Goal: Book appointment/travel/reservation

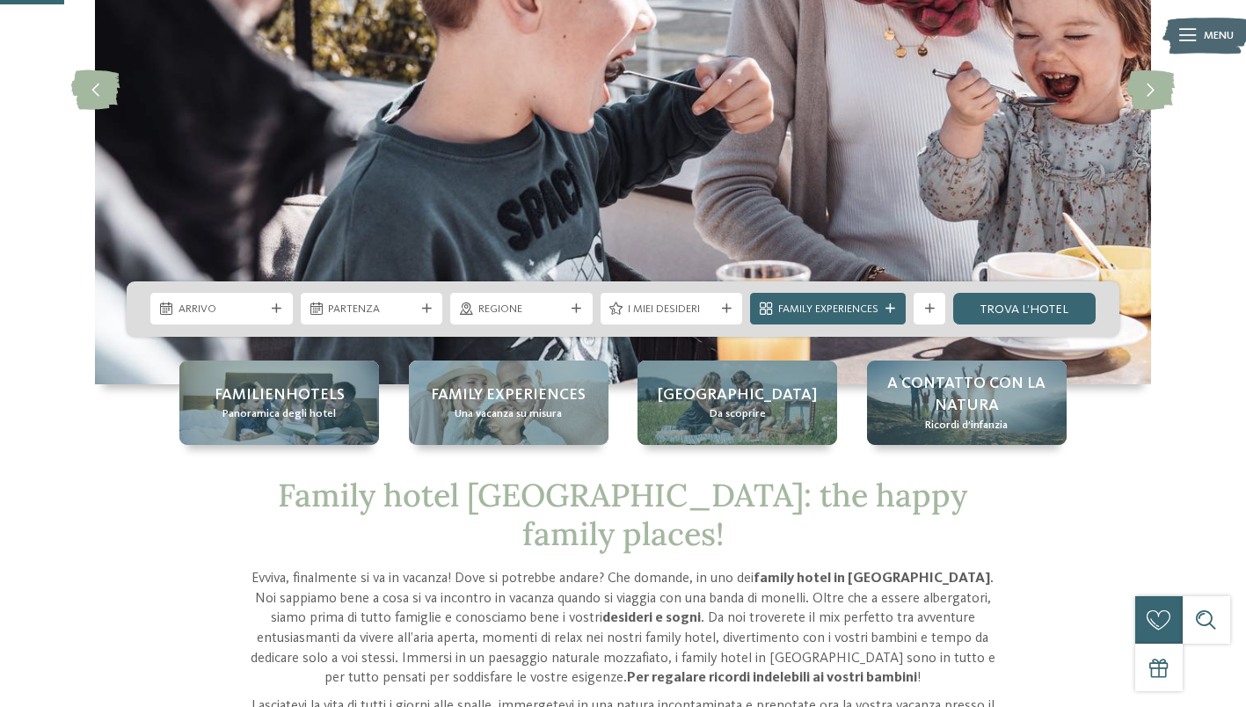
scroll to position [433, 0]
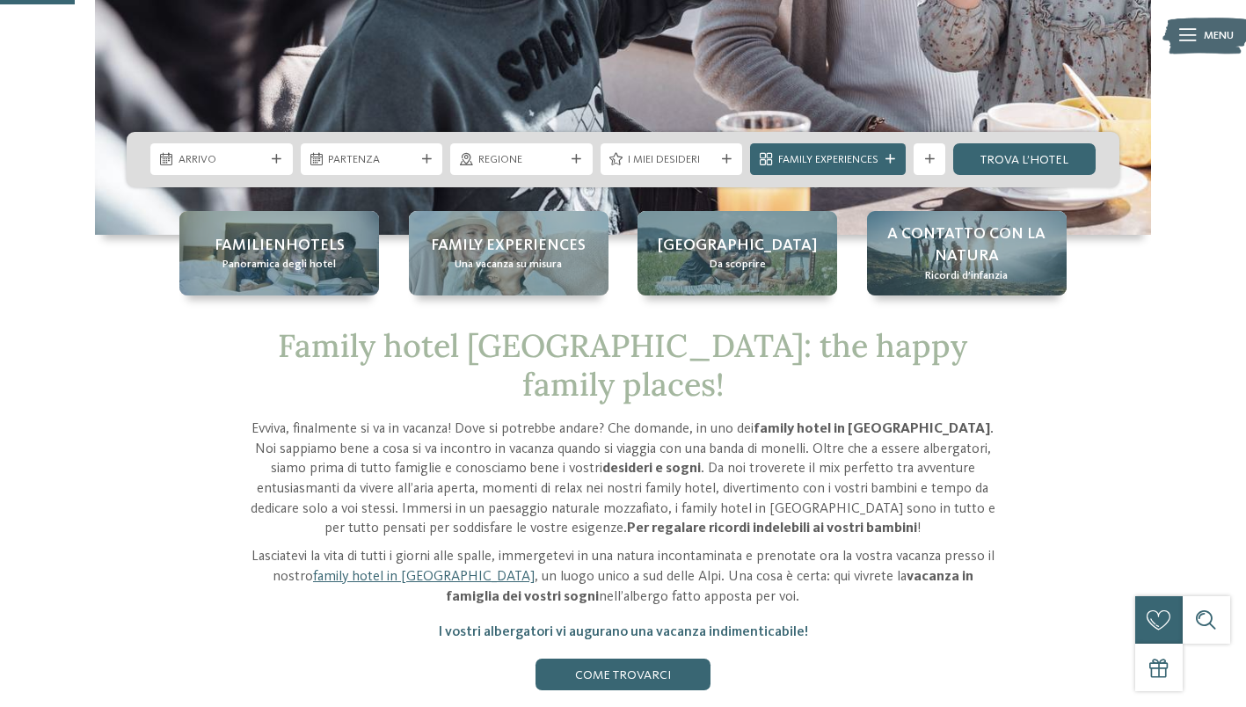
click at [547, 287] on div "Family experiences Una vacanza su misura" at bounding box center [509, 253] width 200 height 84
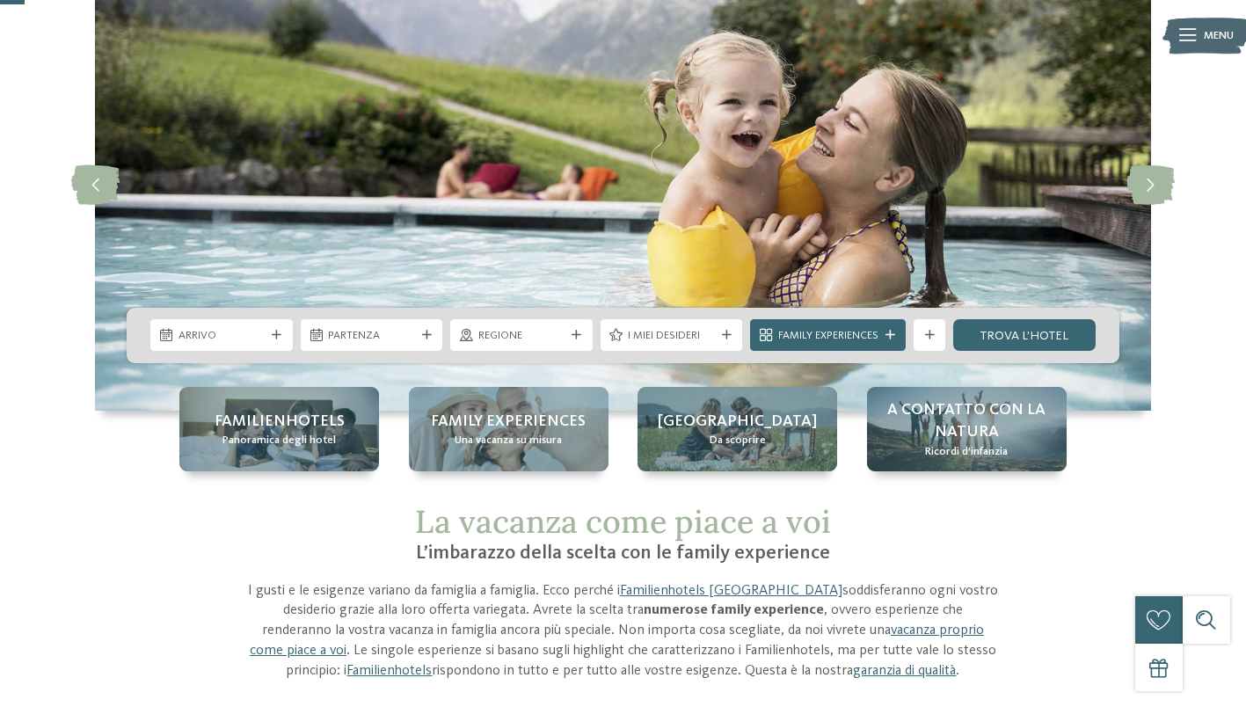
scroll to position [132, 0]
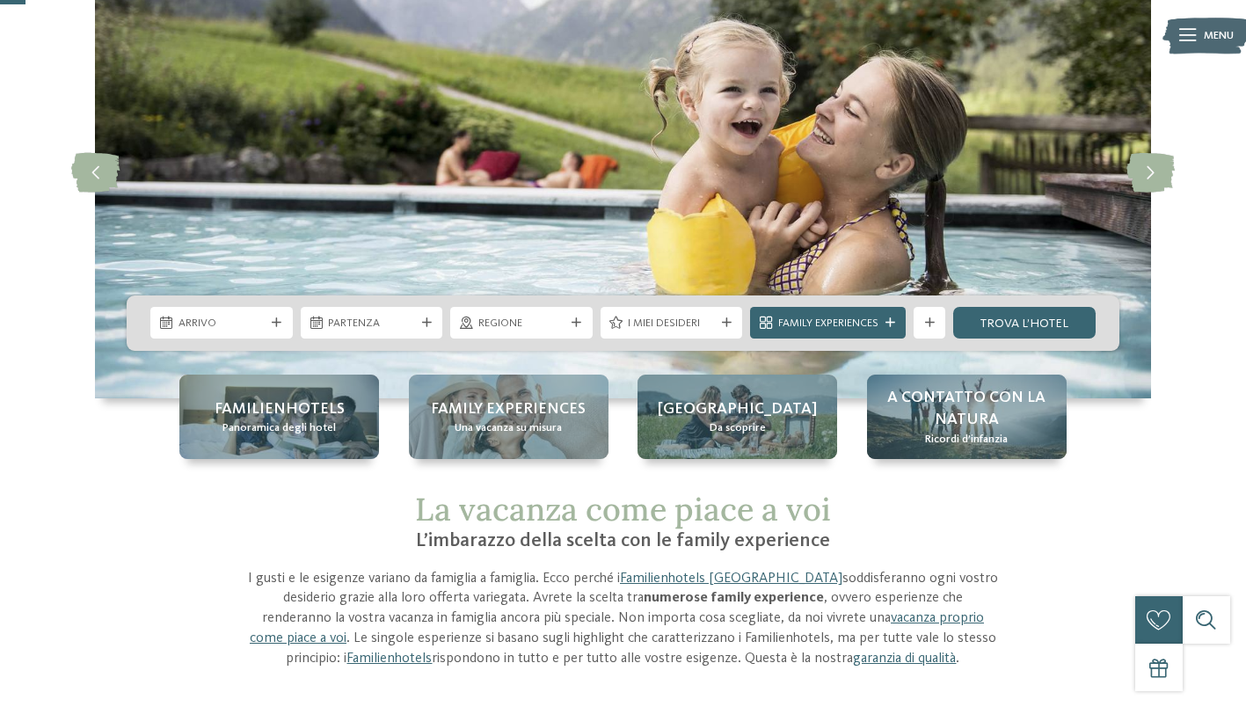
click at [273, 324] on icon at bounding box center [277, 323] width 10 height 10
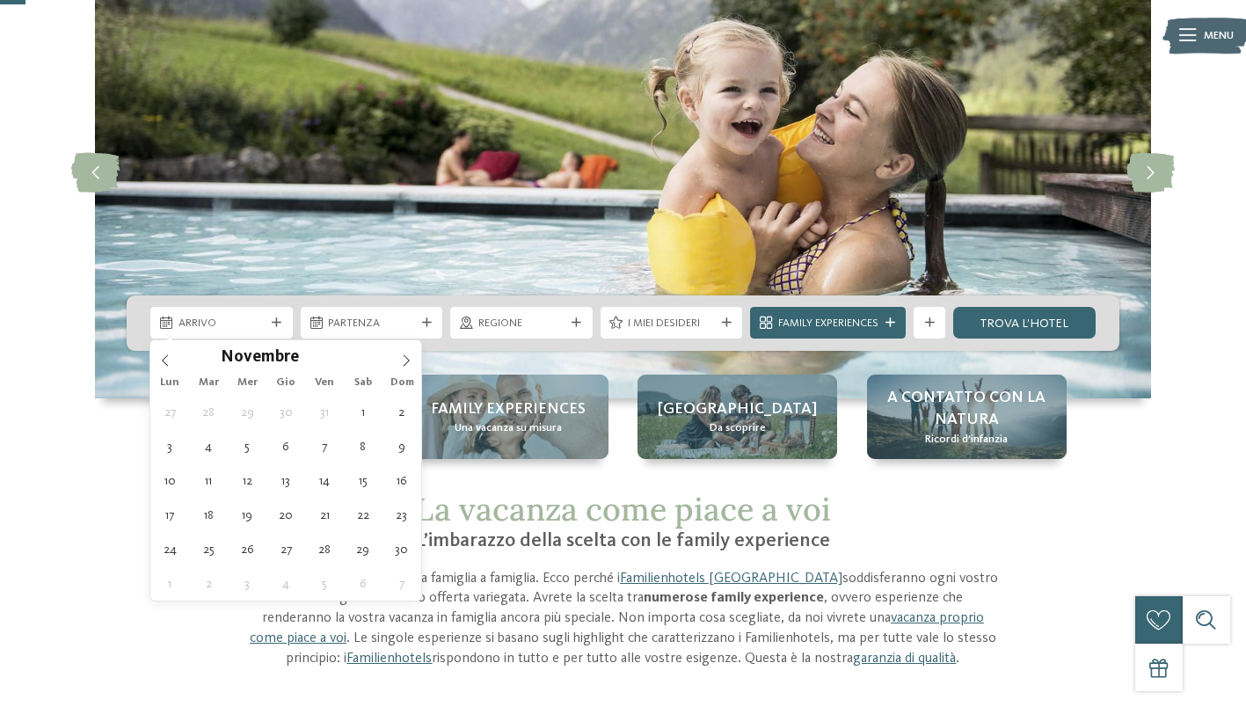
click at [411, 358] on icon at bounding box center [406, 360] width 12 height 12
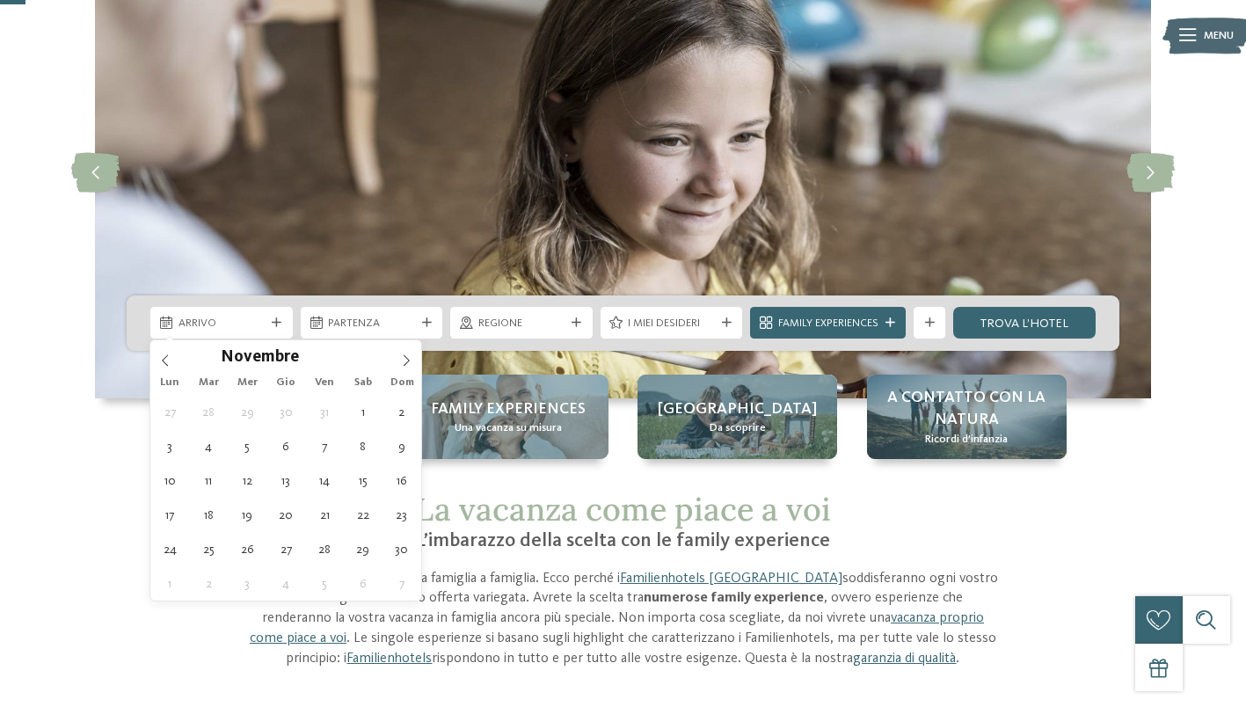
type div "21.11.2025"
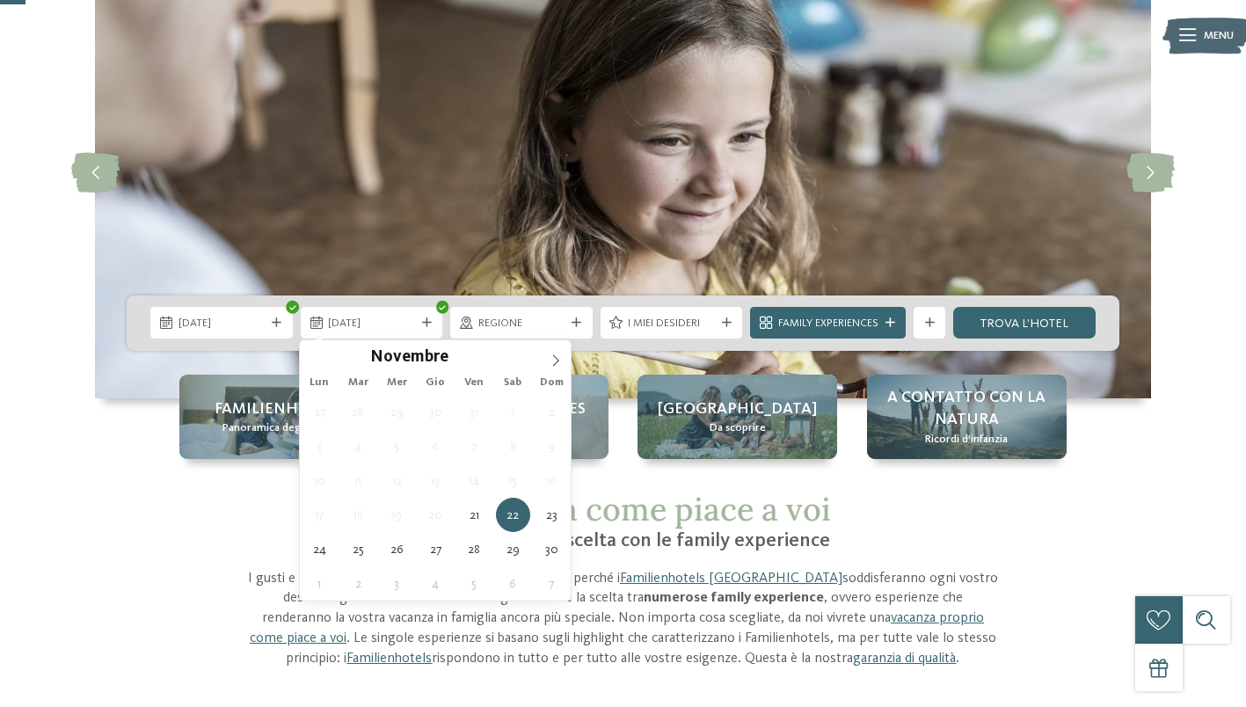
type div "24.11.2025"
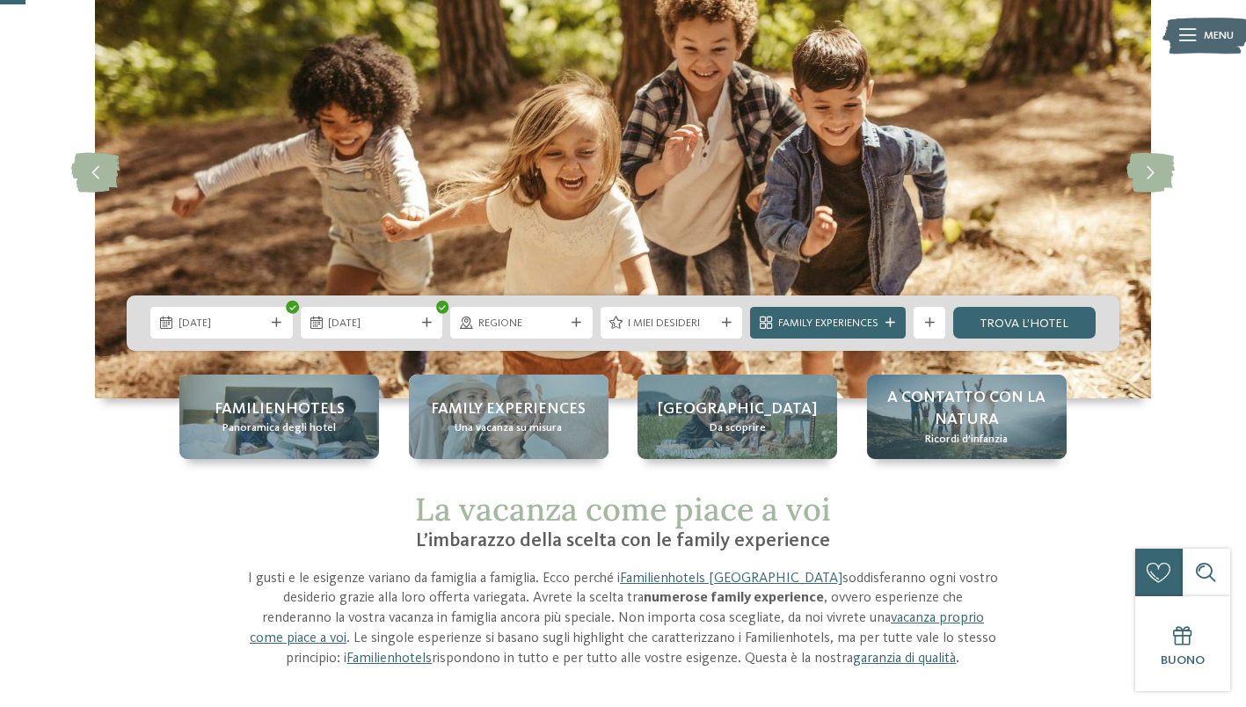
click at [215, 328] on span "21.11.2025" at bounding box center [221, 324] width 87 height 16
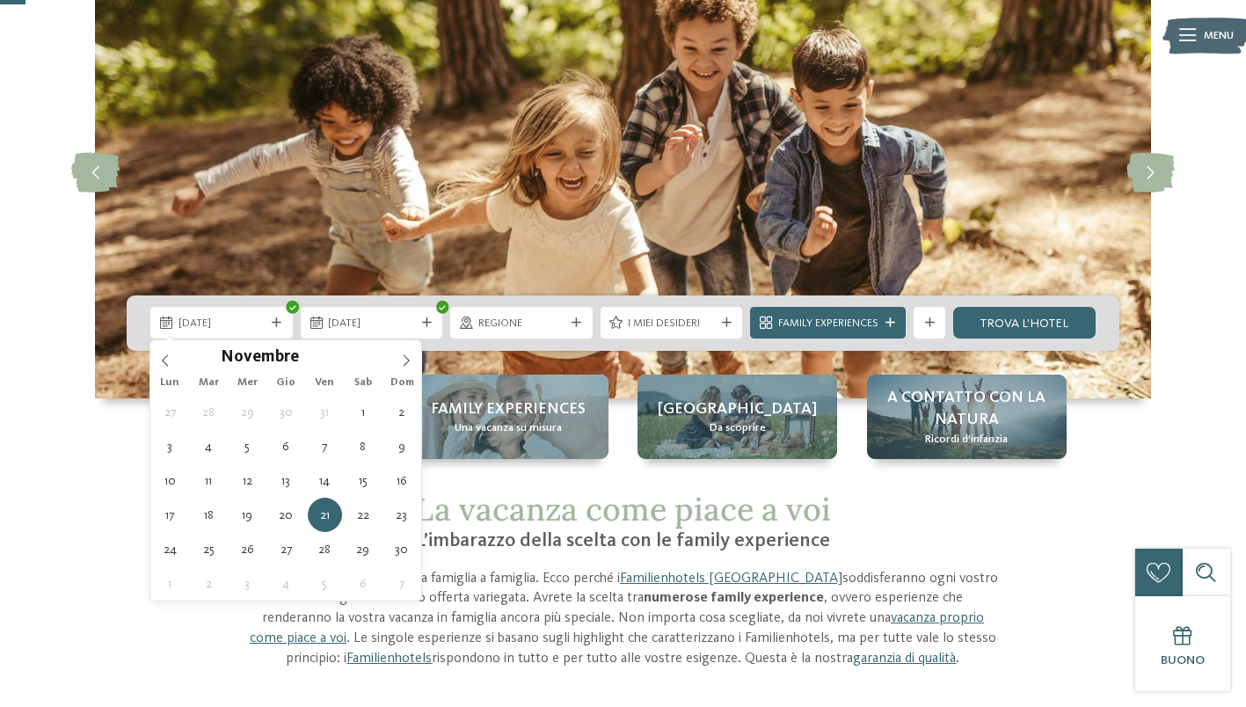
type div "22.11.2025"
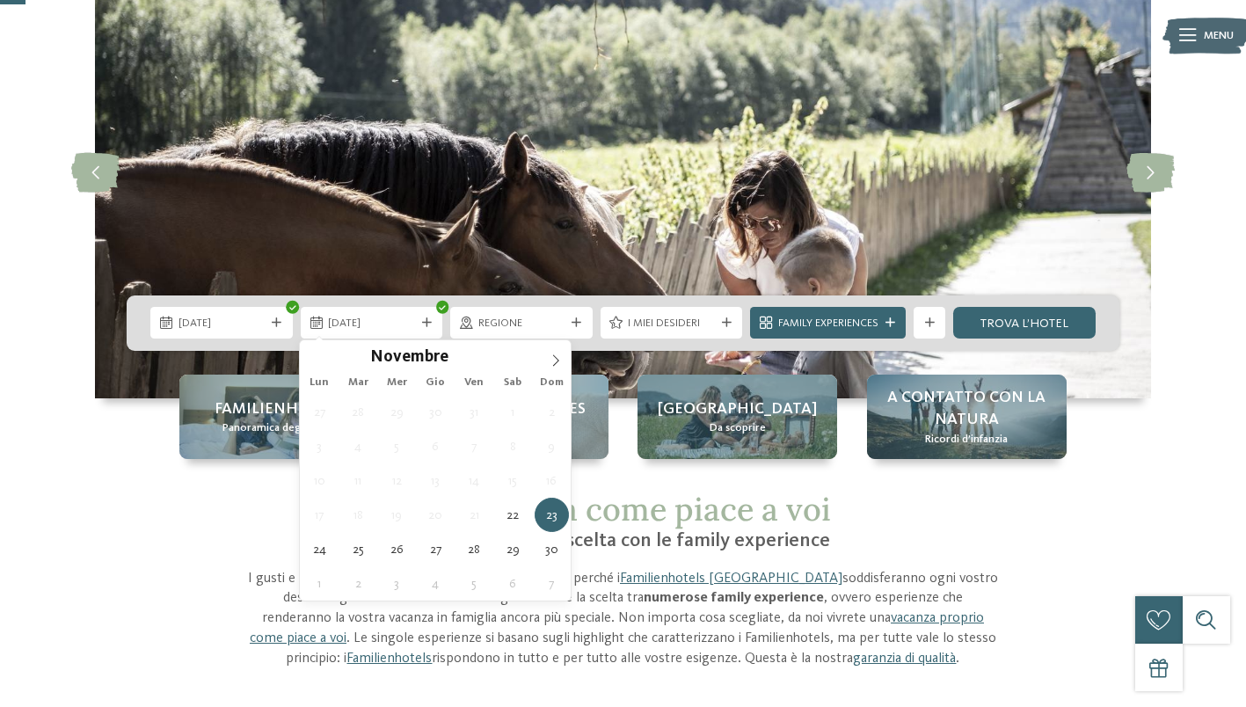
click at [519, 316] on span "Regione" at bounding box center [521, 324] width 87 height 16
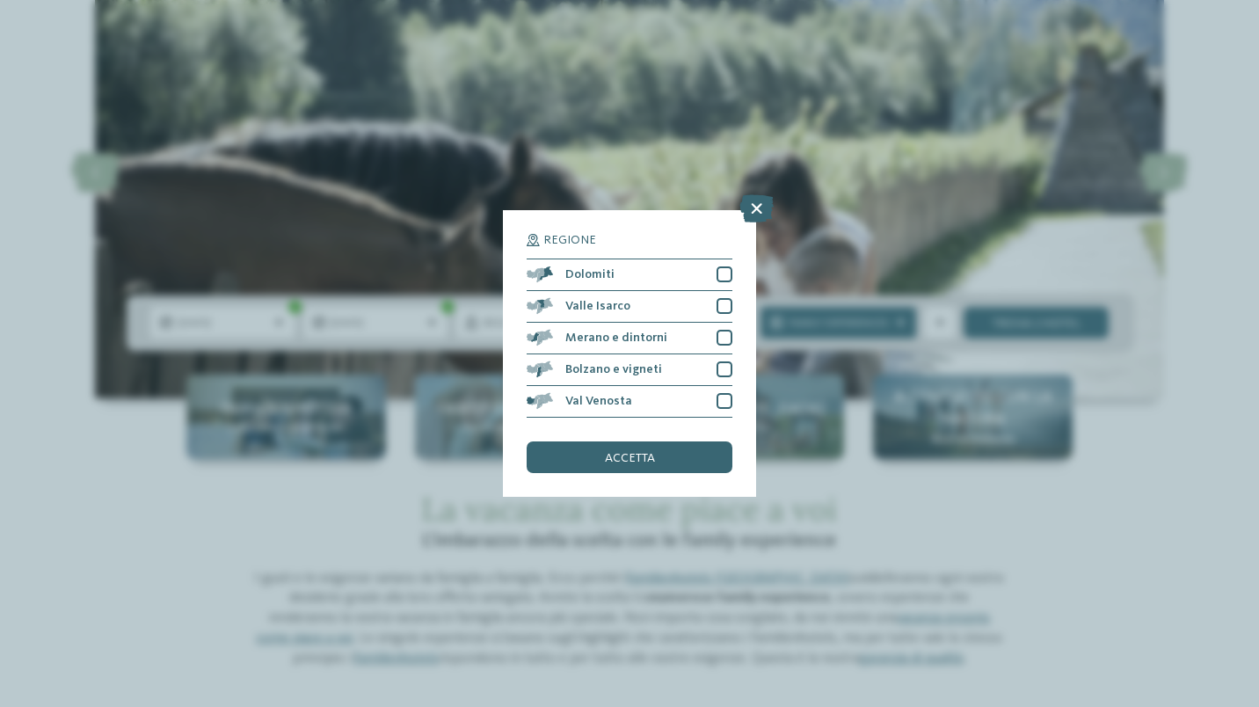
click at [752, 213] on icon at bounding box center [756, 208] width 34 height 28
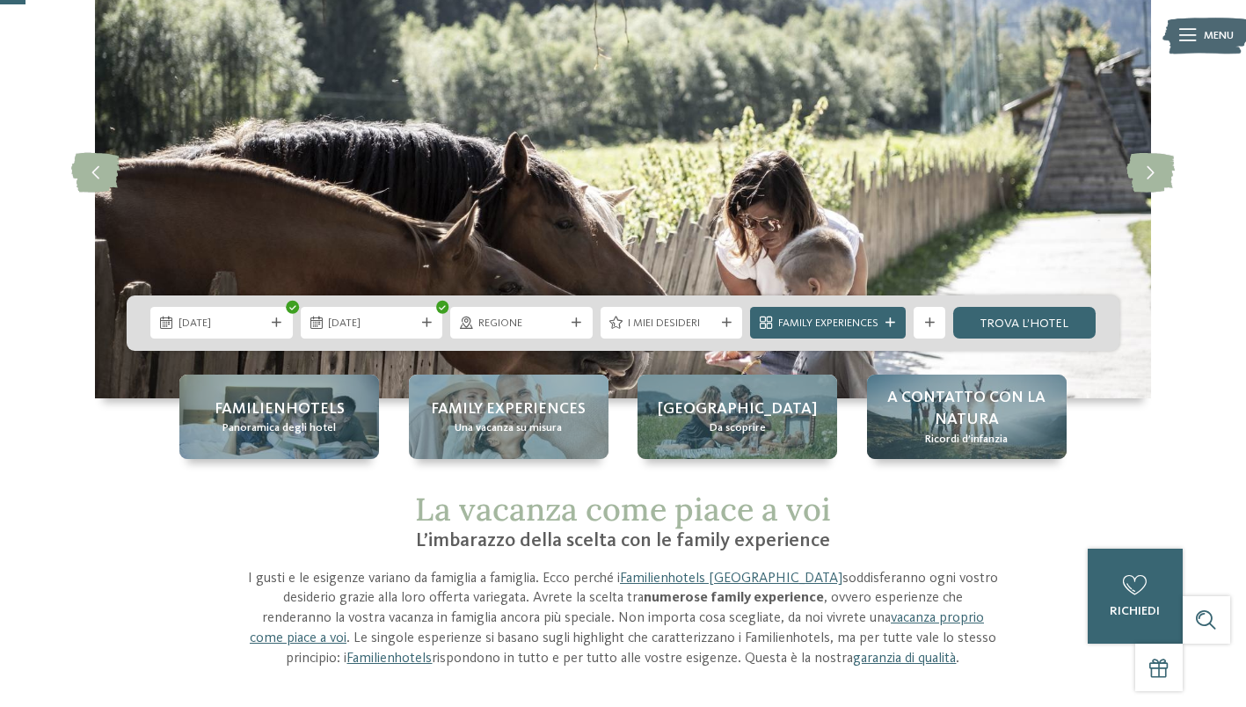
click at [386, 327] on span "23.11.2025" at bounding box center [371, 324] width 87 height 16
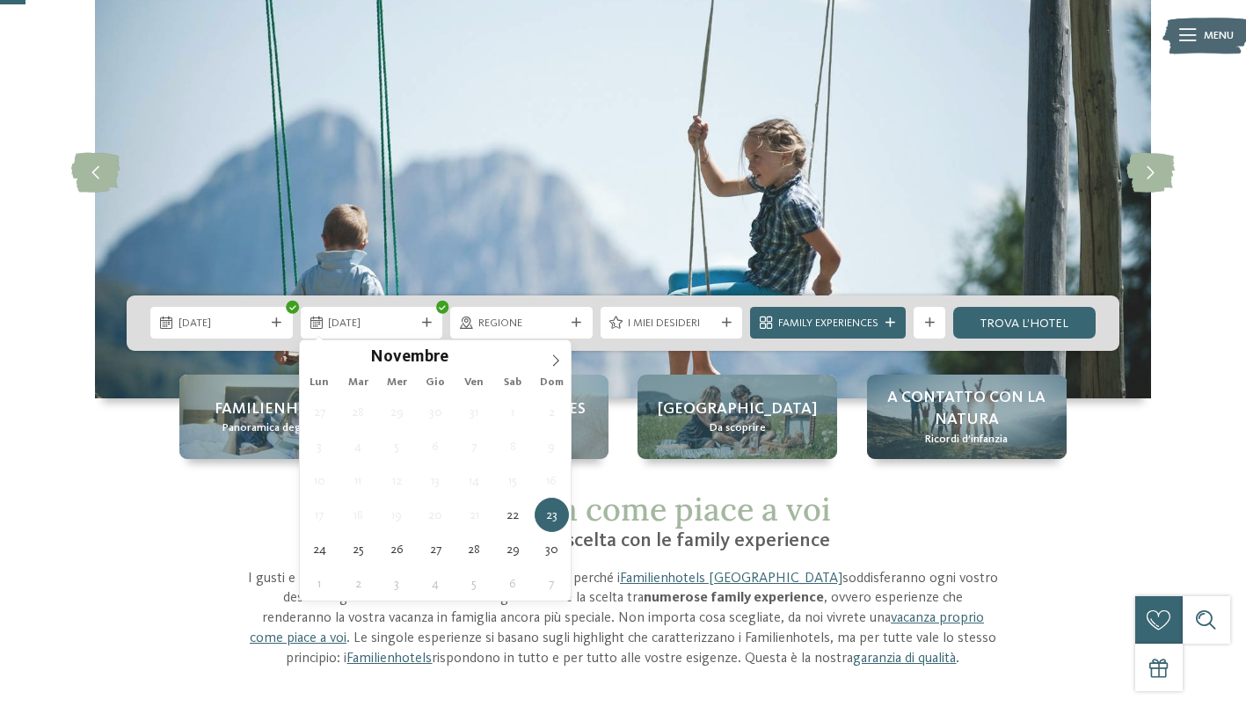
type div "25.11.2025"
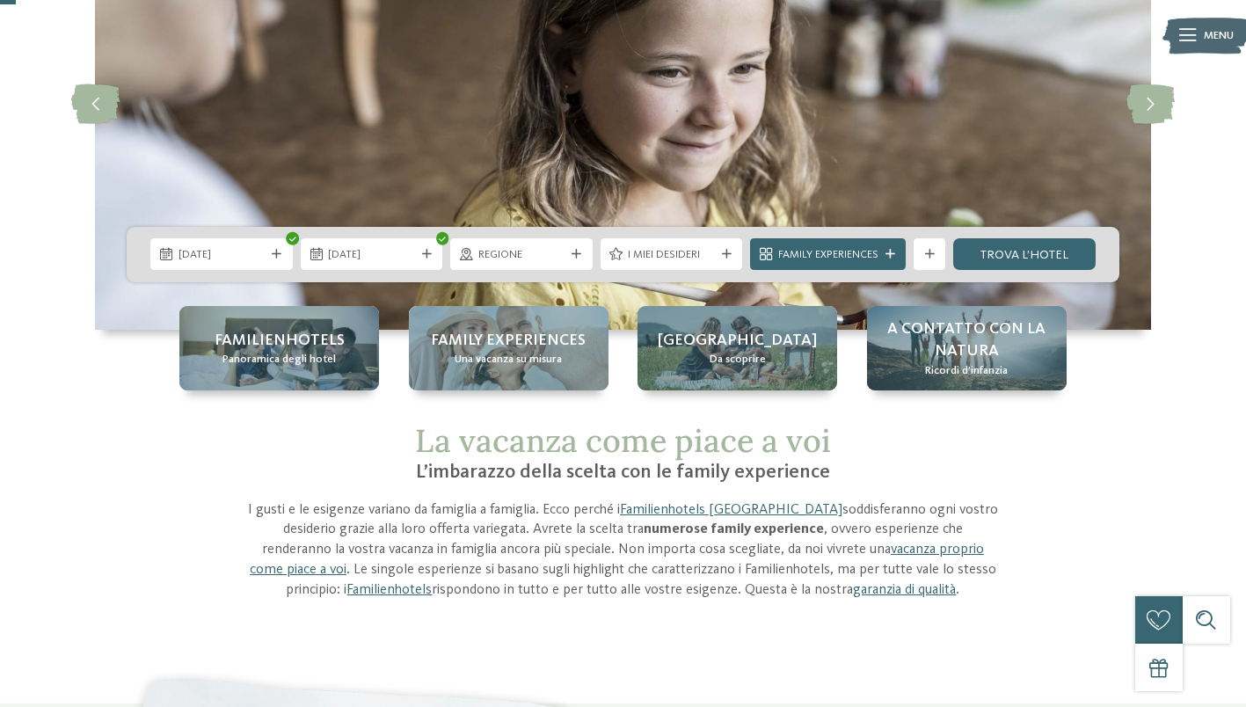
scroll to position [211, 0]
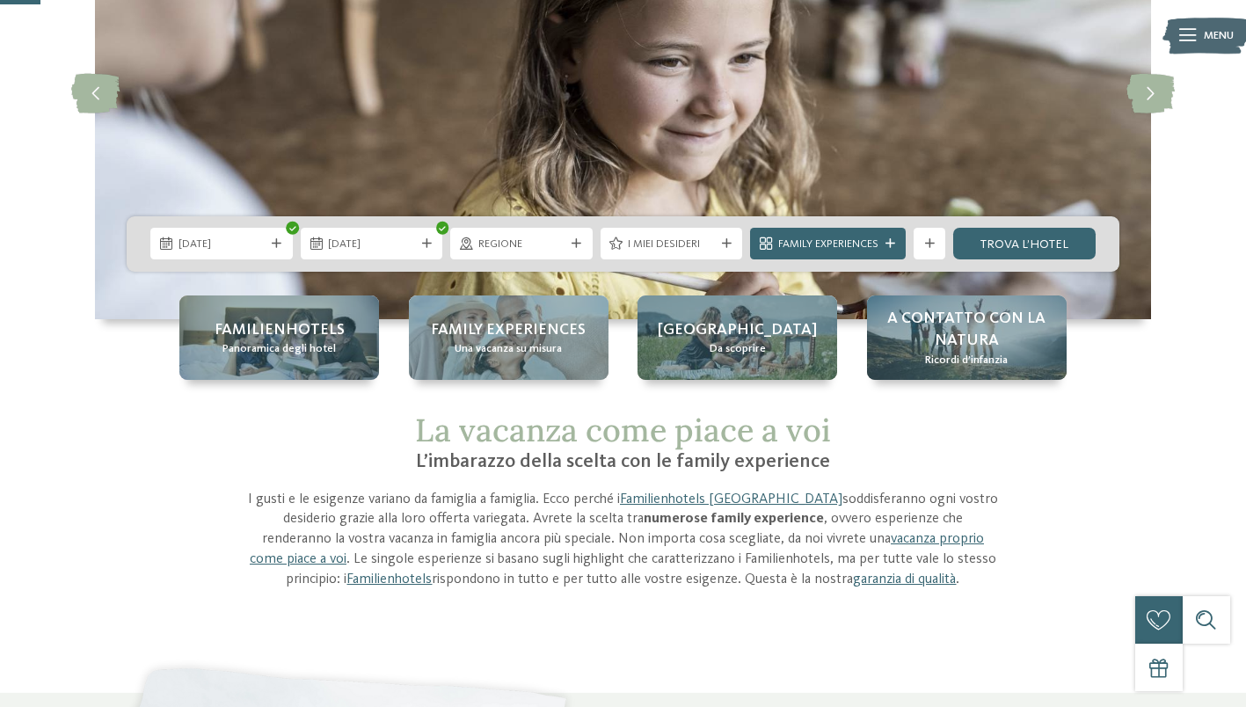
click at [585, 238] on div "Regione" at bounding box center [521, 244] width 142 height 32
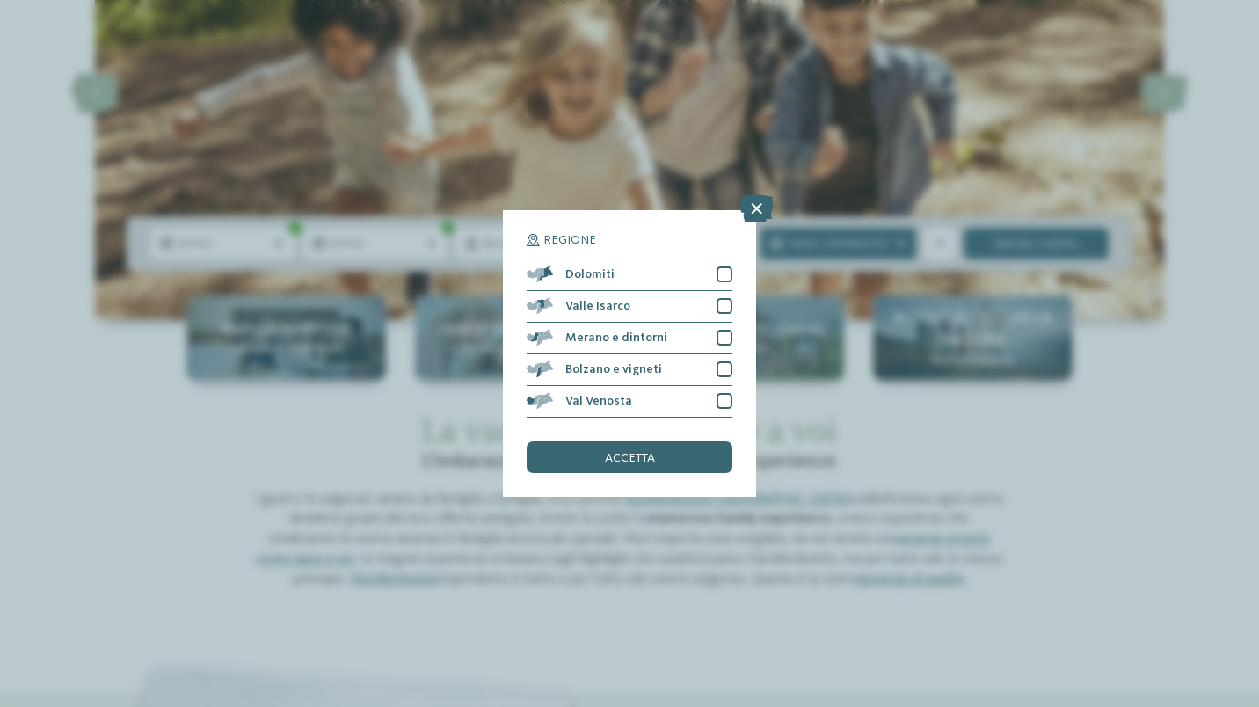
click at [644, 266] on div "Dolomiti" at bounding box center [630, 275] width 206 height 32
click at [656, 367] on span "Bolzano e vigneti" at bounding box center [613, 369] width 97 height 12
click at [652, 394] on div "Val Venosta" at bounding box center [630, 402] width 206 height 32
click at [681, 455] on div "accetta" at bounding box center [630, 457] width 206 height 32
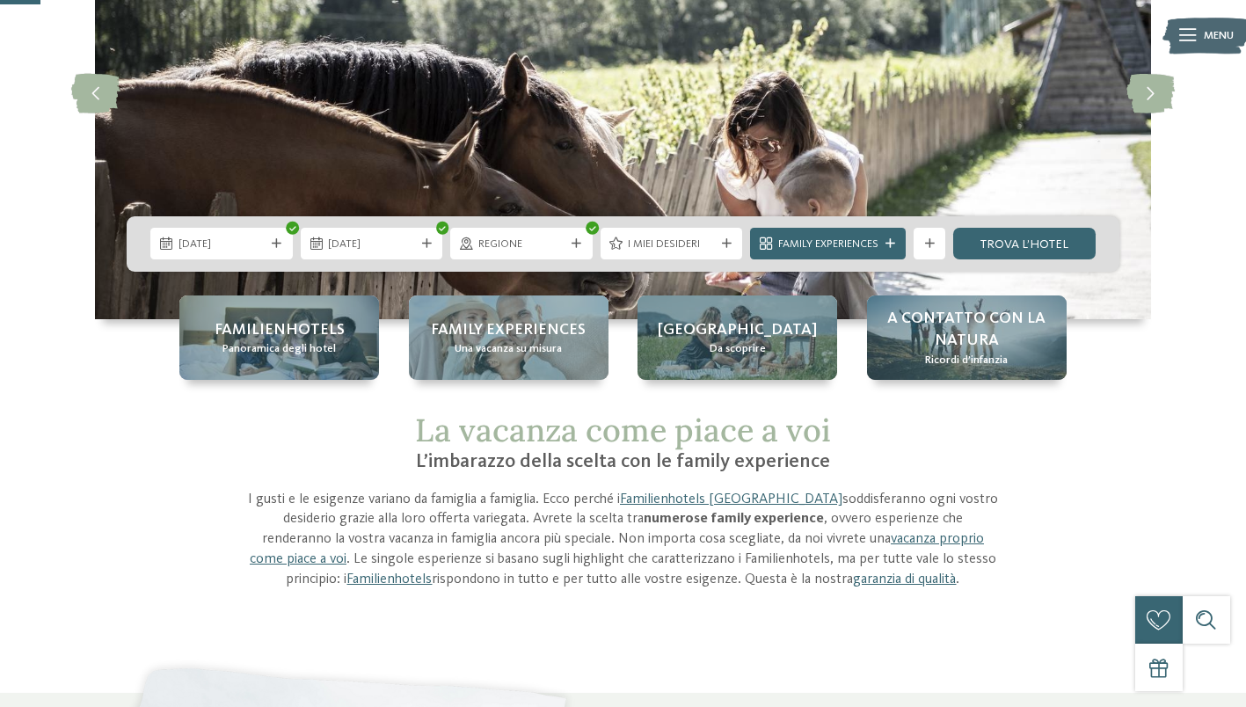
click at [893, 243] on icon at bounding box center [890, 244] width 10 height 10
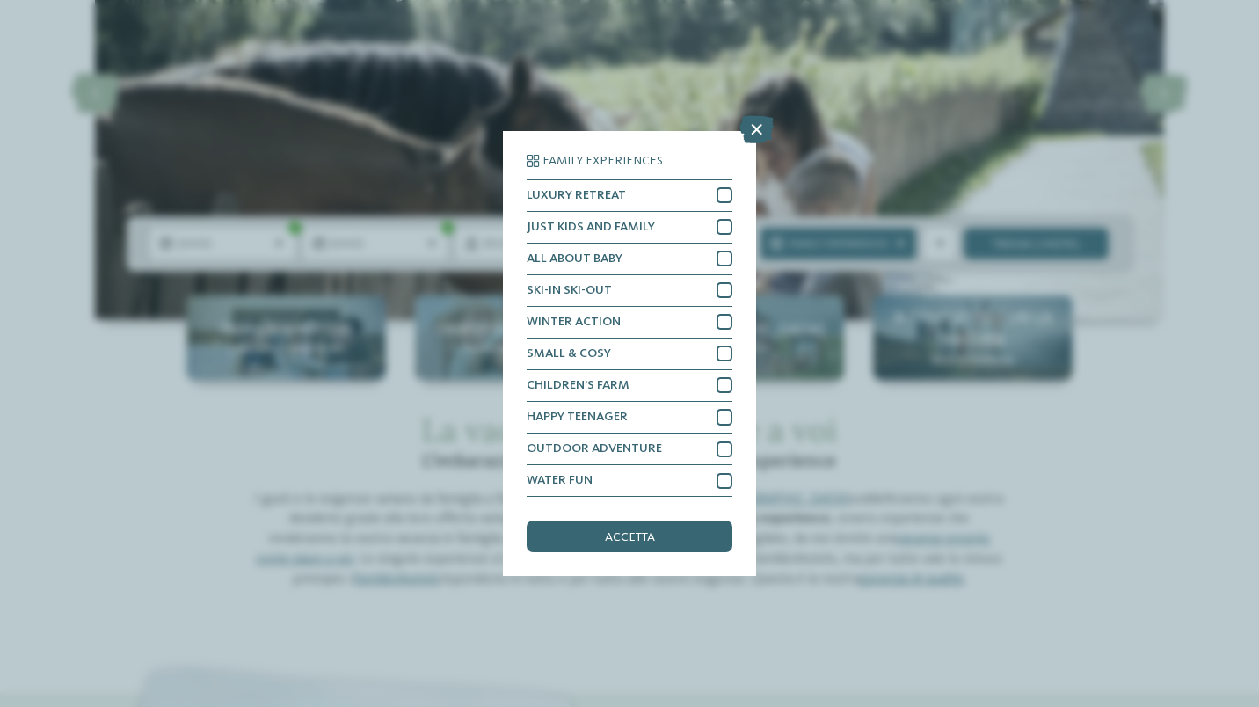
click at [548, 294] on span "SKI-IN SKI-OUT" at bounding box center [569, 290] width 85 height 12
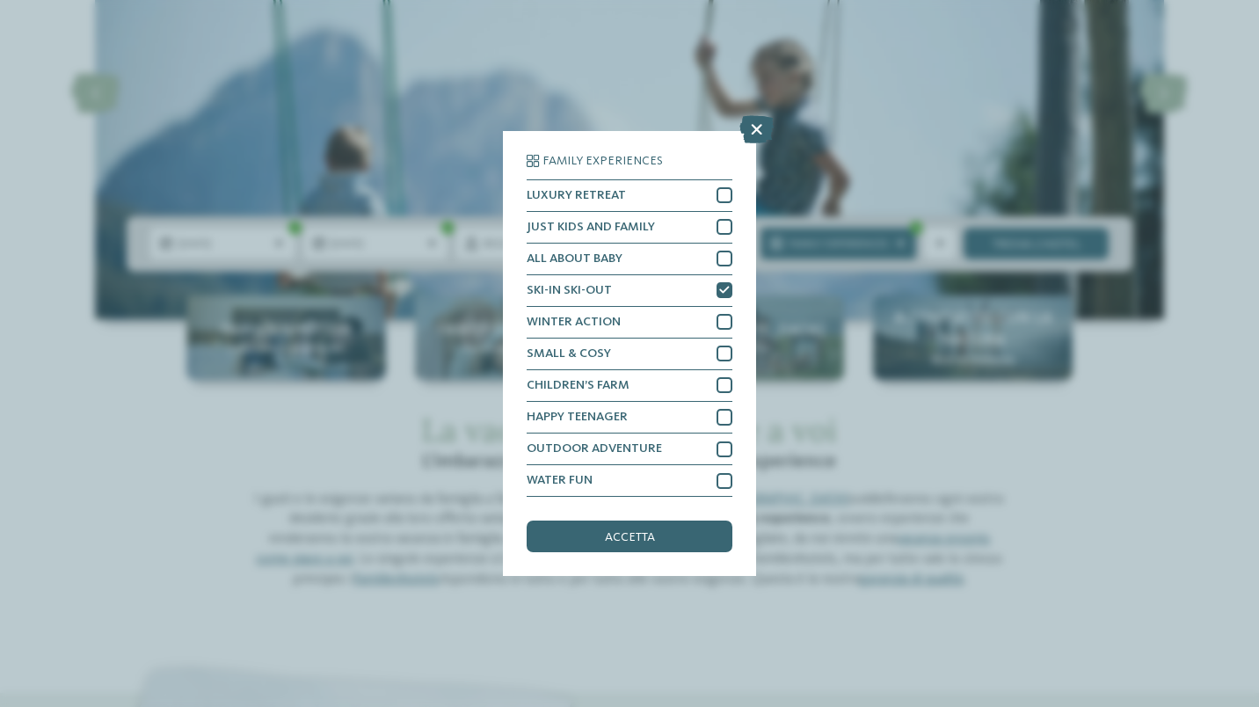
click at [583, 262] on span "ALL ABOUT BABY" at bounding box center [575, 258] width 96 height 12
click at [606, 226] on span "JUST KIDS AND FAMILY" at bounding box center [591, 227] width 128 height 12
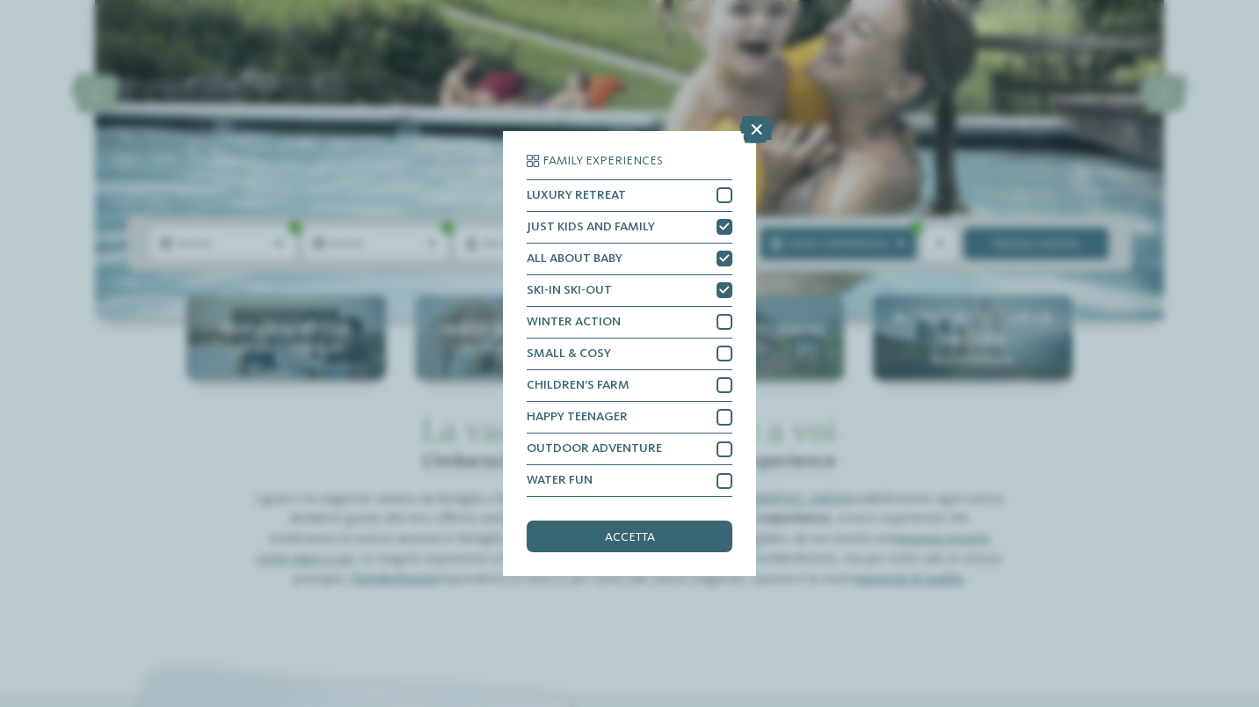
click at [654, 383] on div "CHILDREN’S FARM" at bounding box center [630, 386] width 206 height 32
click at [671, 521] on div "accetta" at bounding box center [630, 536] width 206 height 32
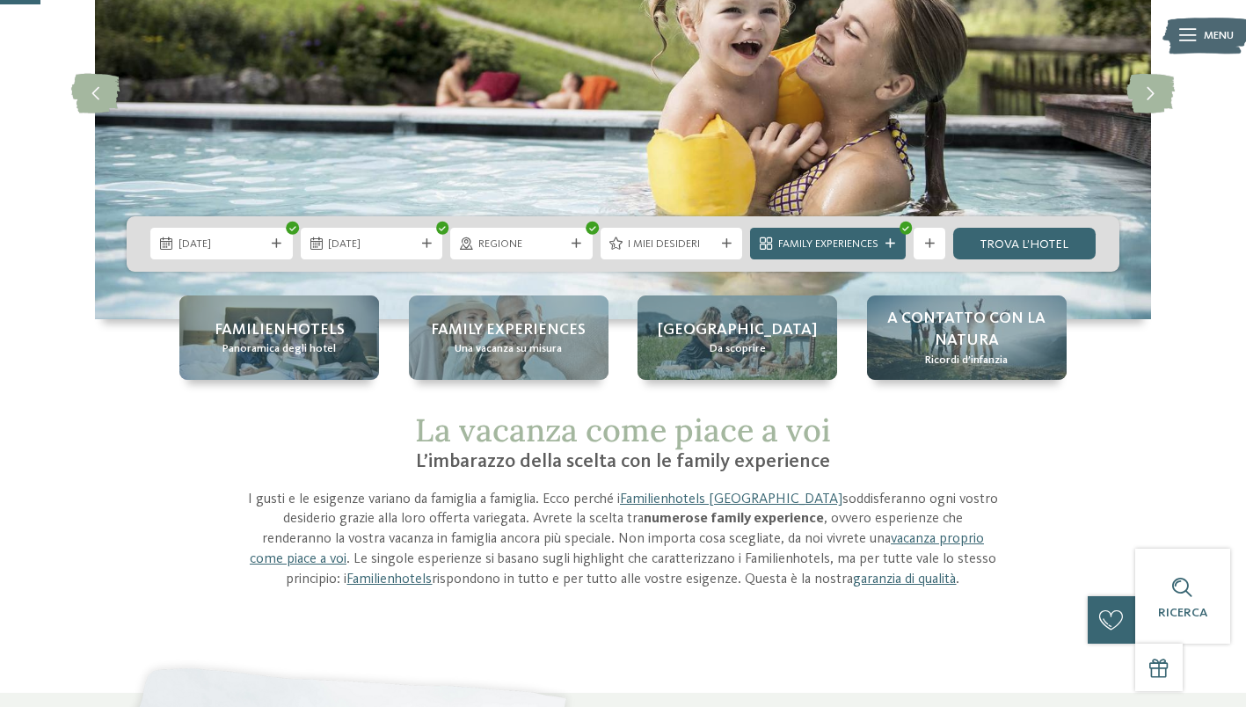
click at [1059, 242] on link "trova l’hotel" at bounding box center [1024, 244] width 142 height 32
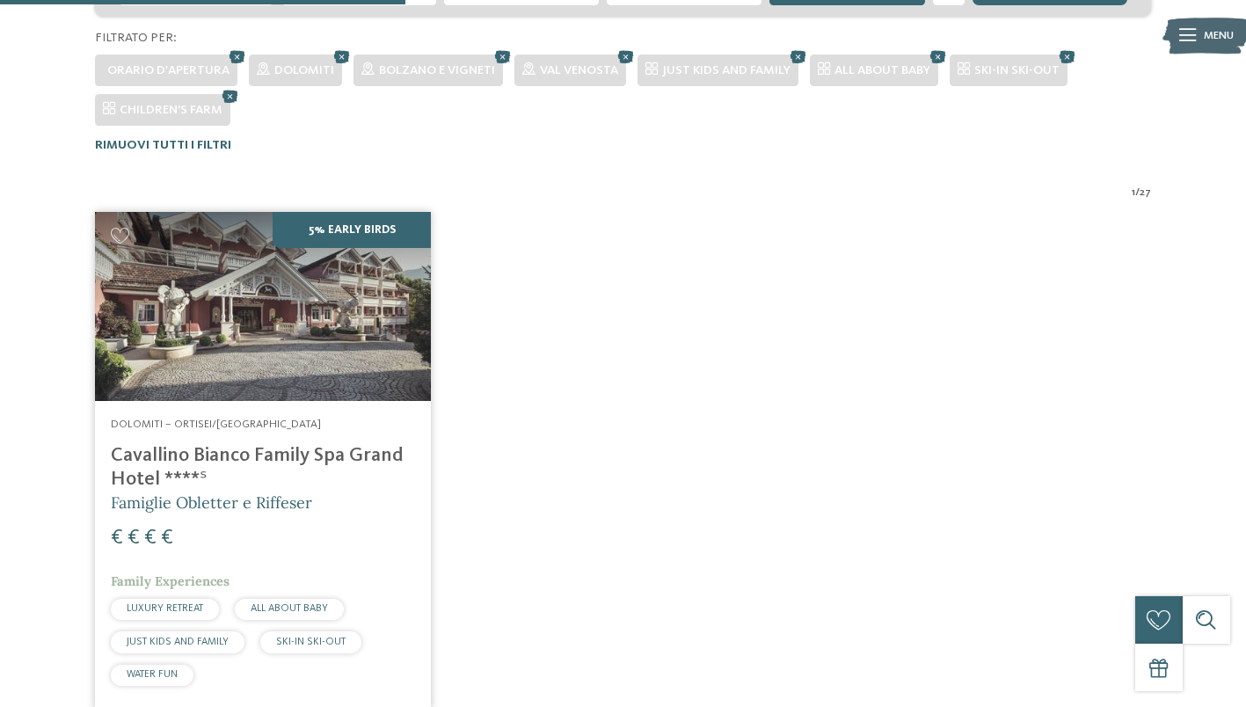
scroll to position [455, 0]
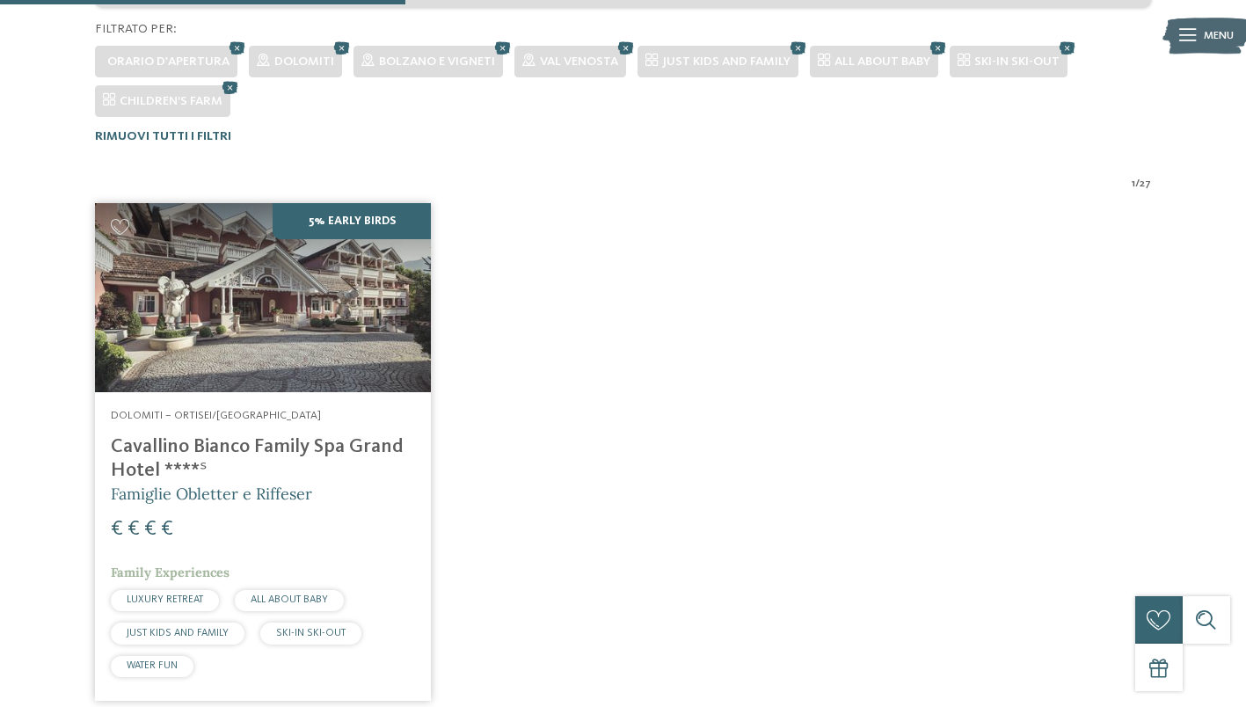
click at [286, 330] on img at bounding box center [263, 297] width 336 height 189
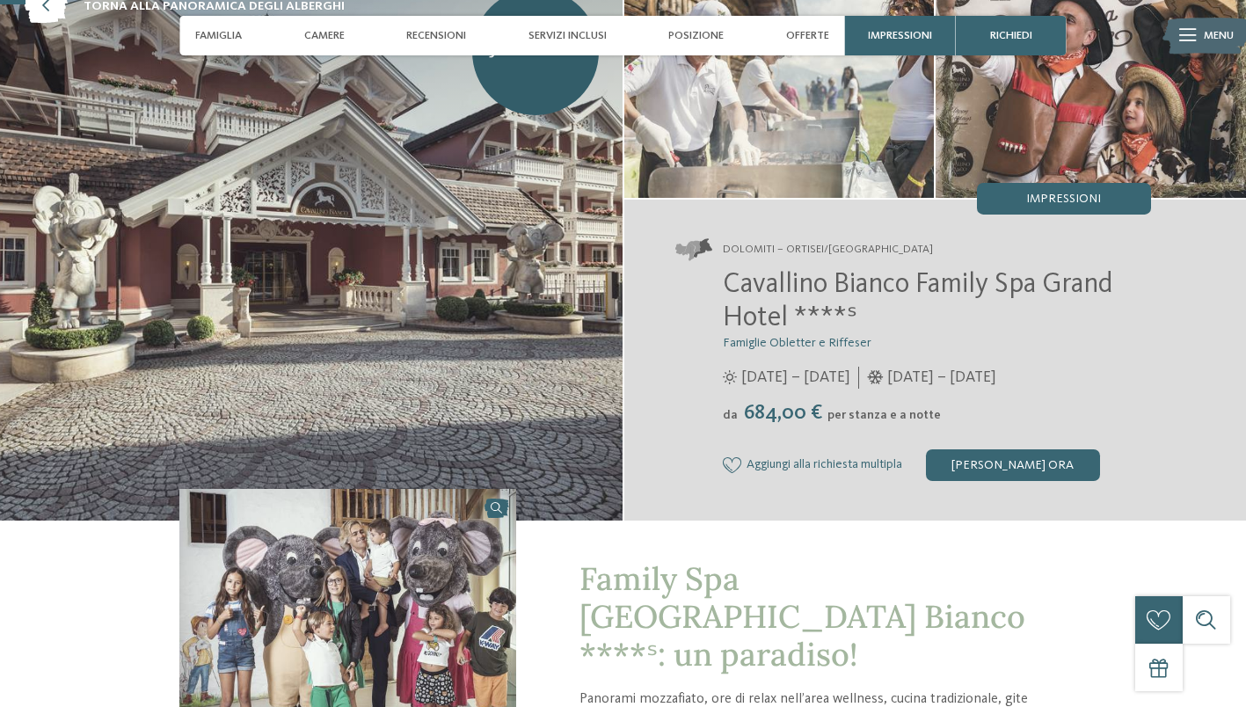
scroll to position [115, 0]
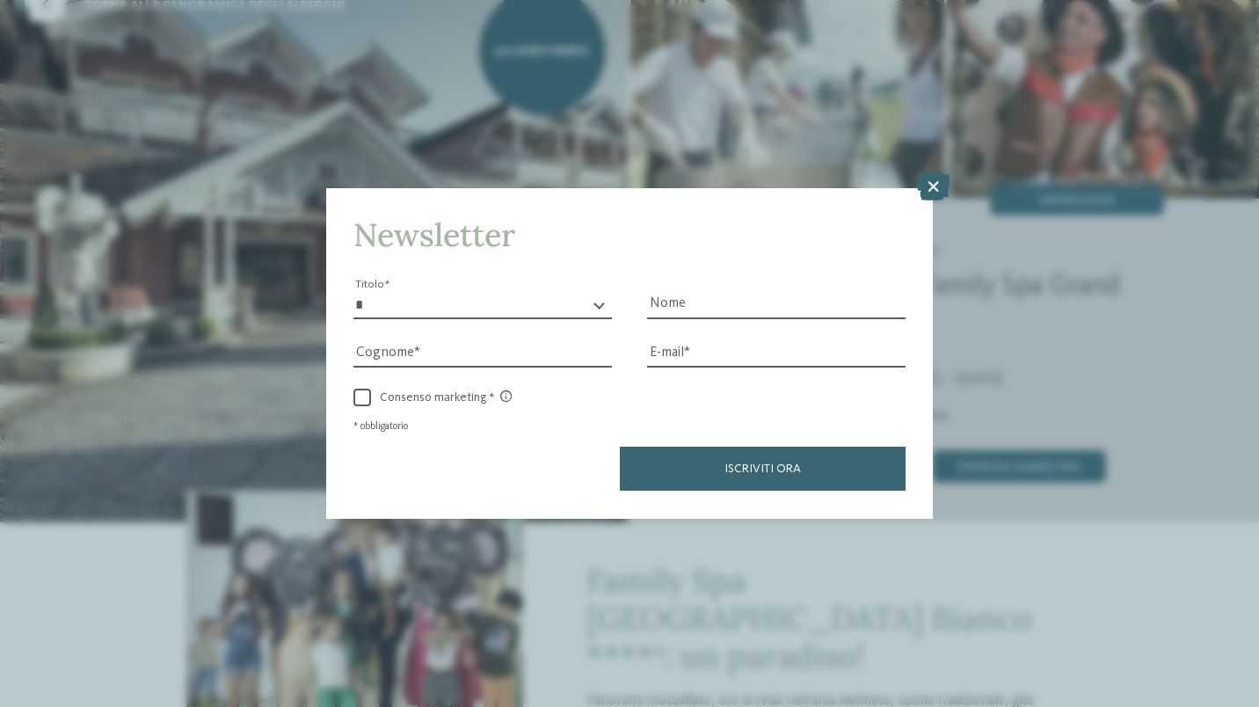
click at [919, 179] on icon at bounding box center [933, 187] width 34 height 28
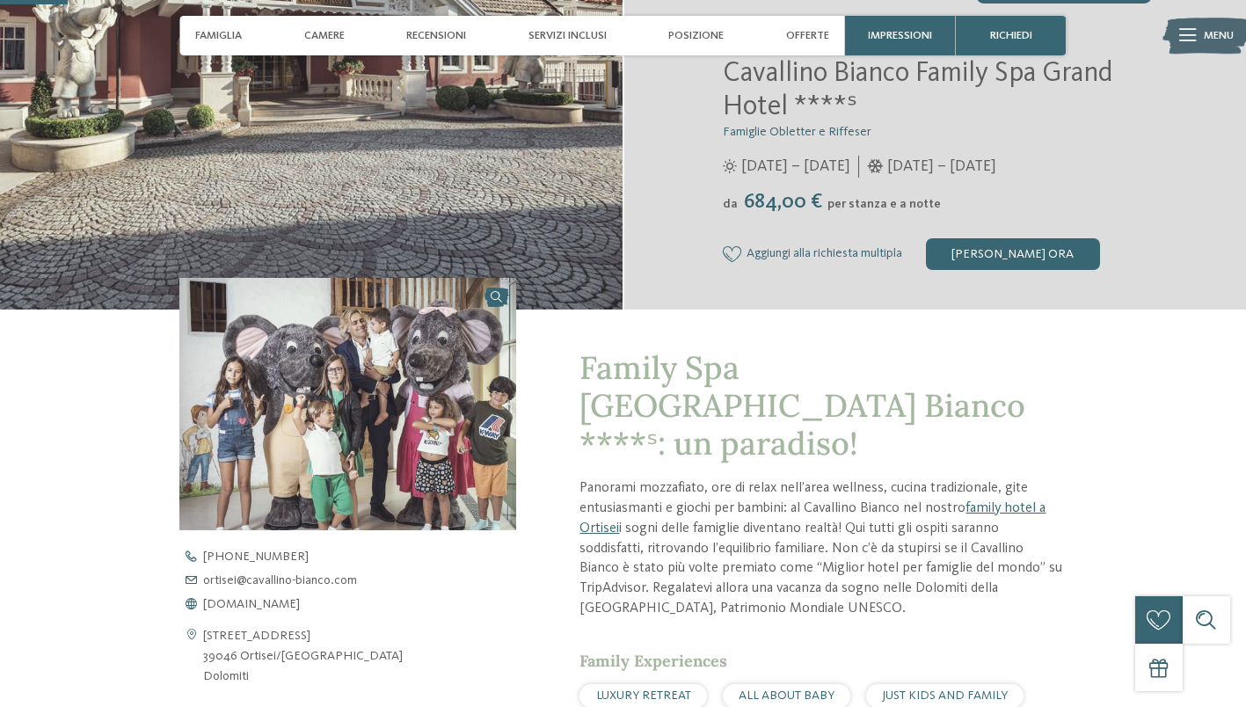
scroll to position [316, 0]
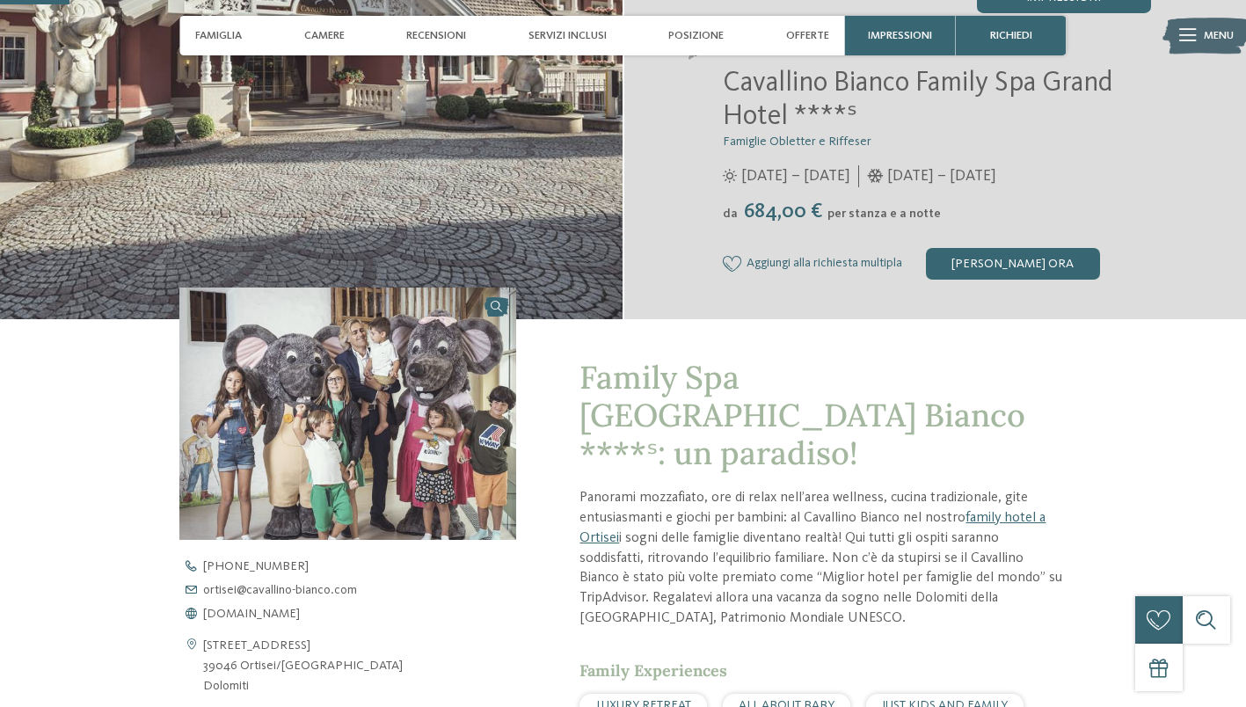
click at [255, 428] on img at bounding box center [347, 413] width 337 height 253
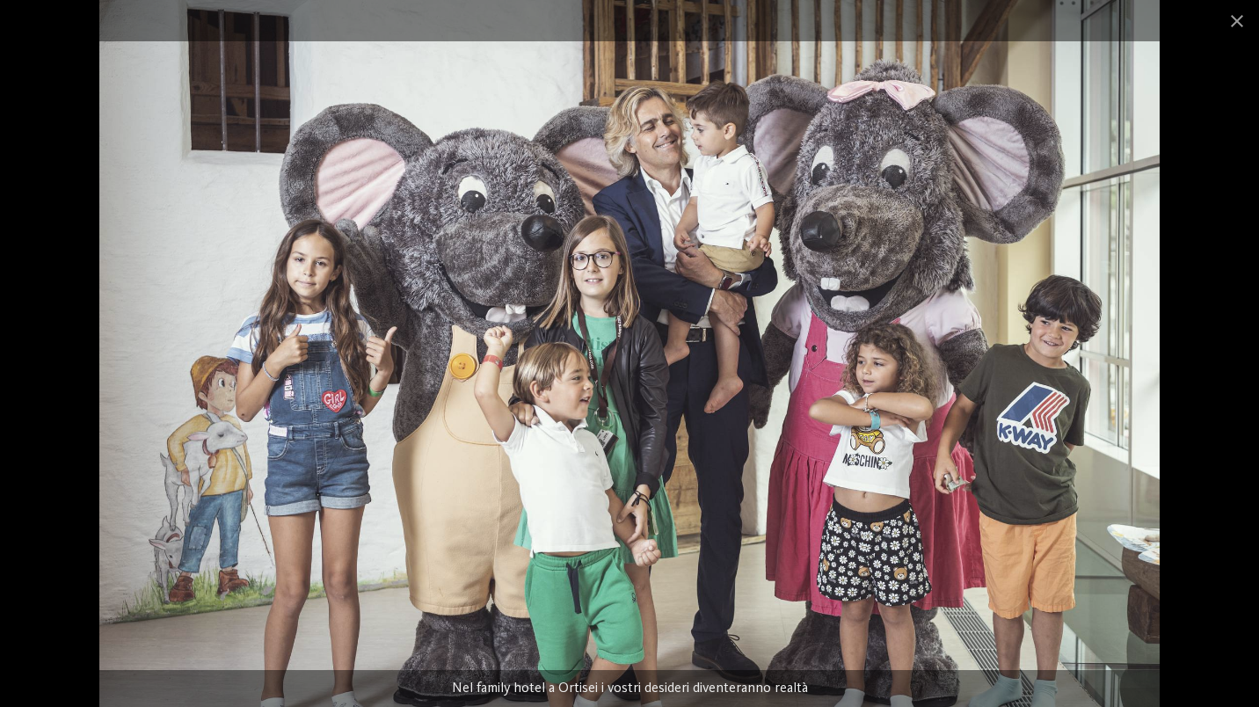
click at [1233, 20] on span at bounding box center [1237, 20] width 44 height 41
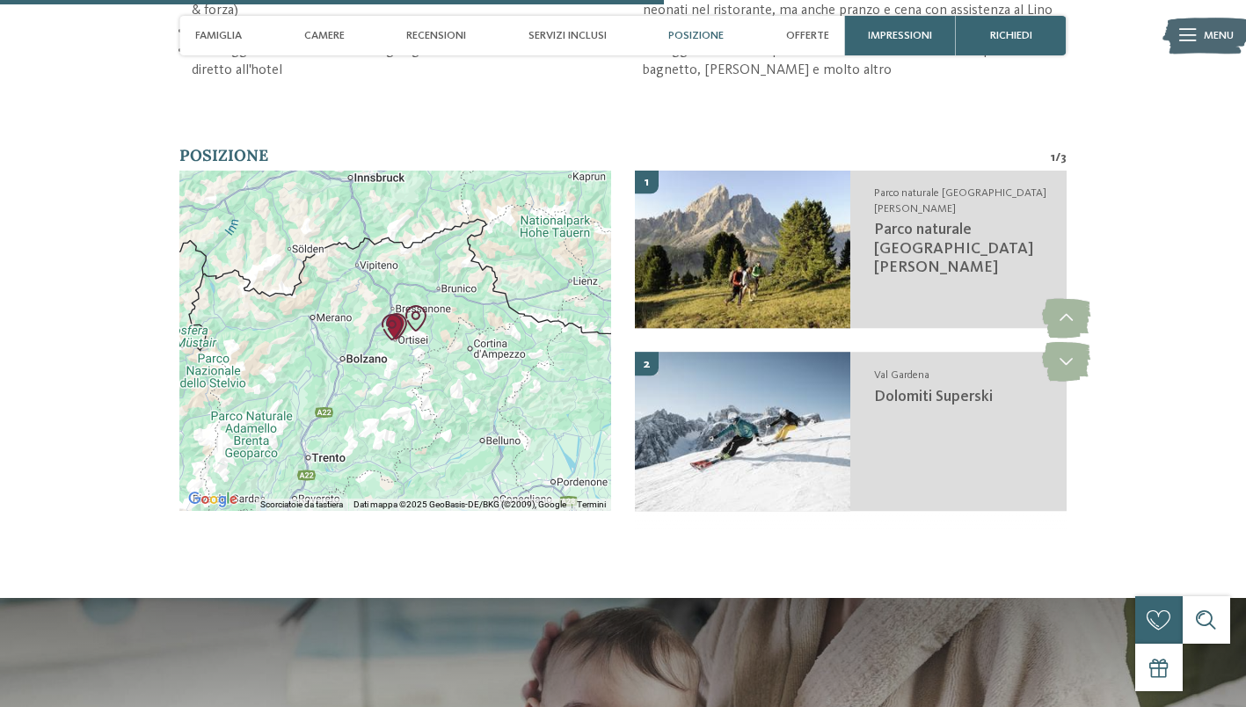
scroll to position [3049, 0]
